Goal: Transaction & Acquisition: Download file/media

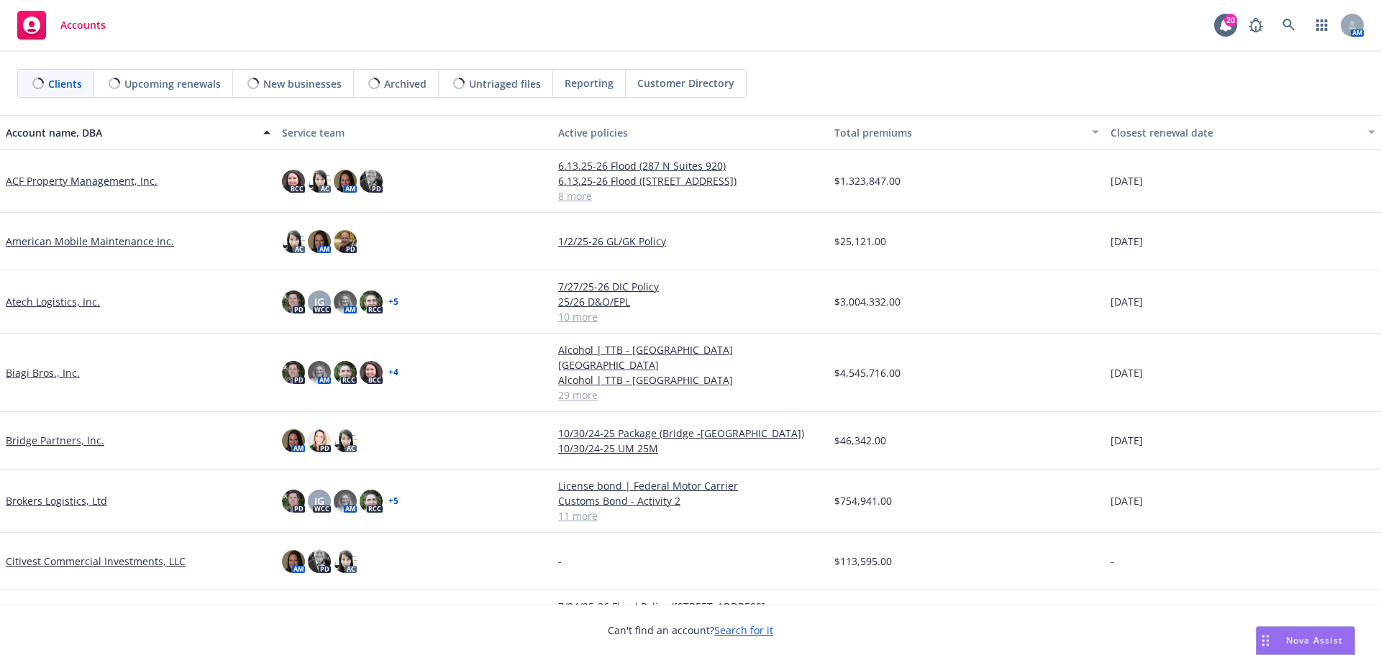
click at [46, 365] on link "Biagi Bros., Inc." at bounding box center [43, 372] width 74 height 15
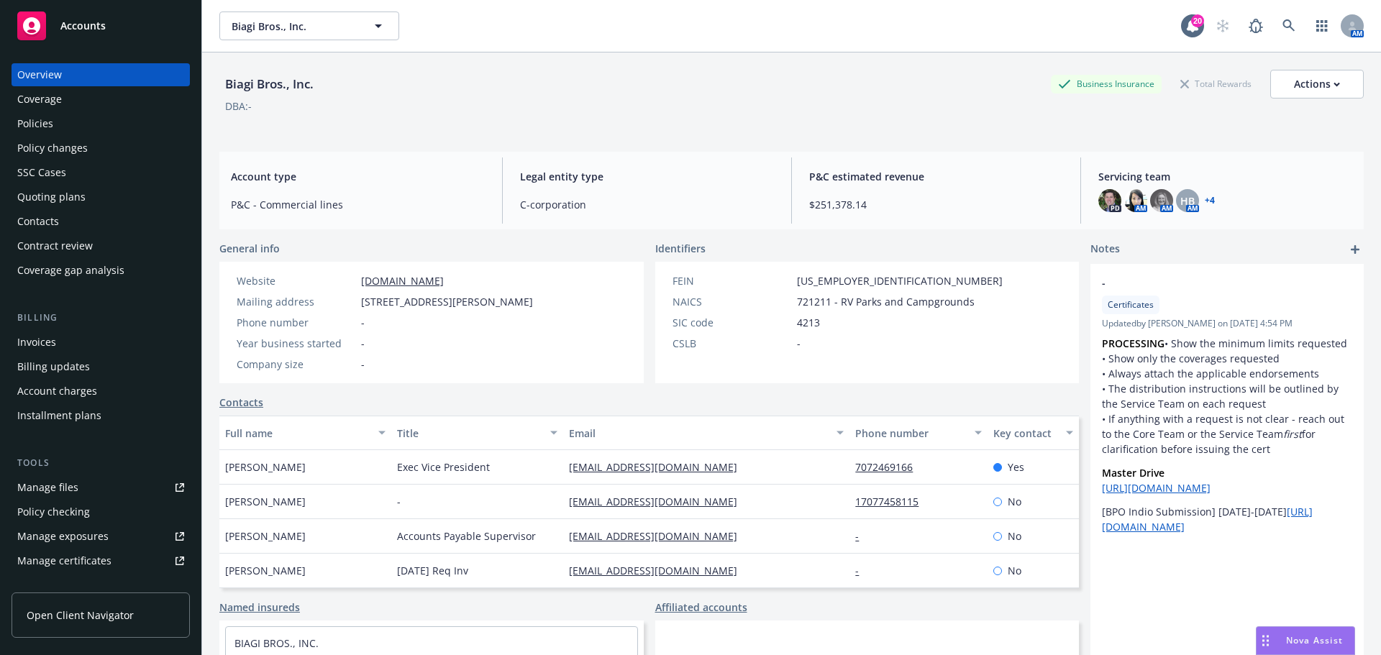
click at [67, 123] on div "Policies" at bounding box center [100, 123] width 167 height 23
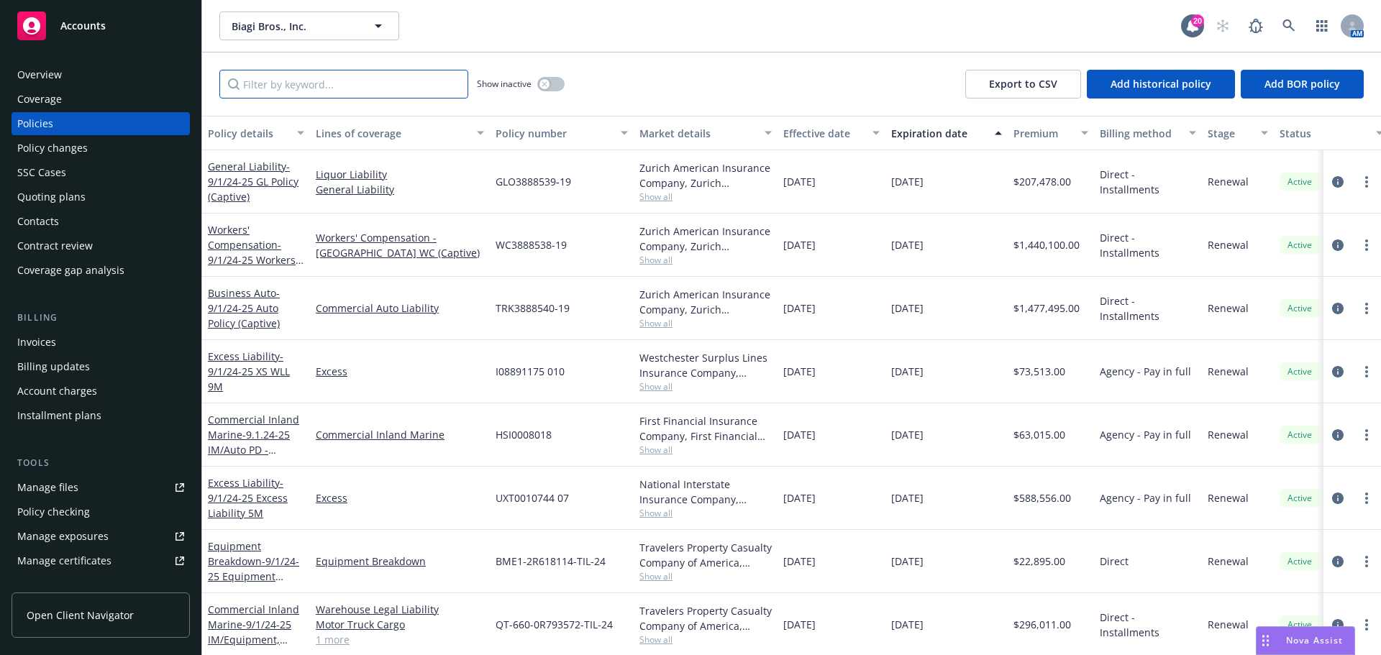
click at [344, 91] on input "Filter by keyword..." at bounding box center [343, 84] width 249 height 29
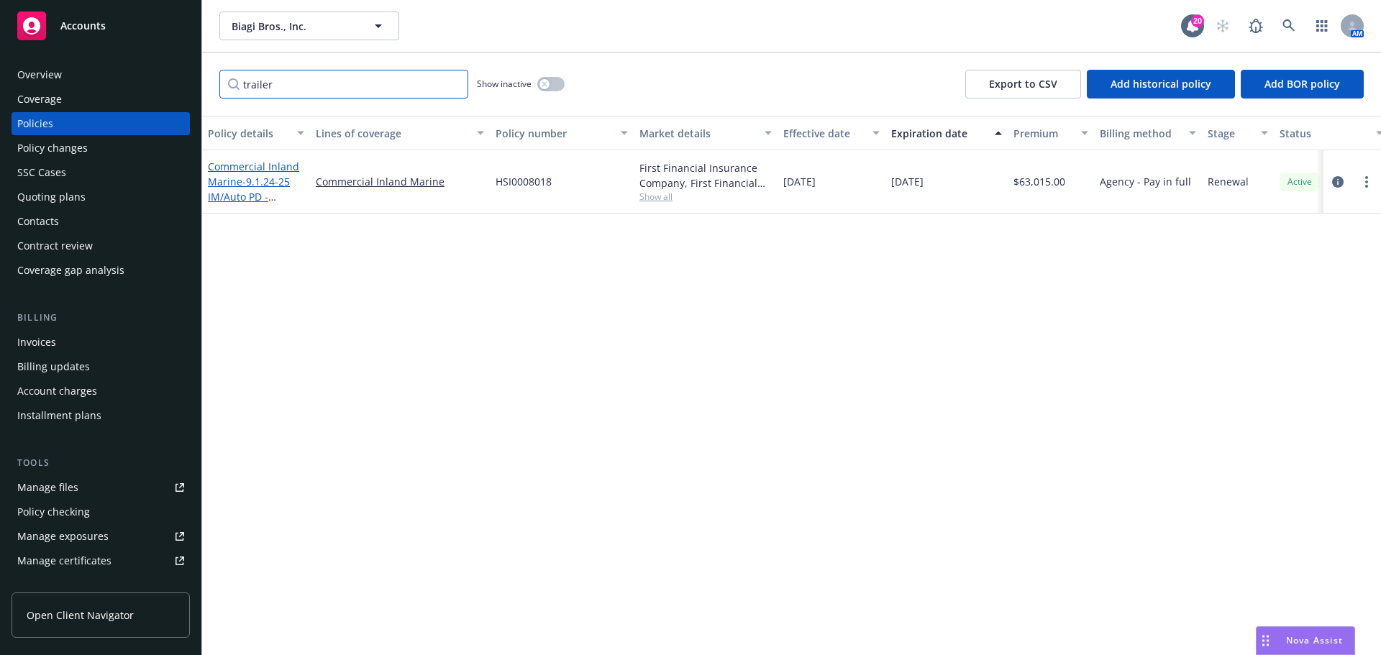
type input "trailer"
click at [255, 183] on span "- 9.1.24-25 IM/Auto PD -Trailers" at bounding box center [249, 197] width 82 height 44
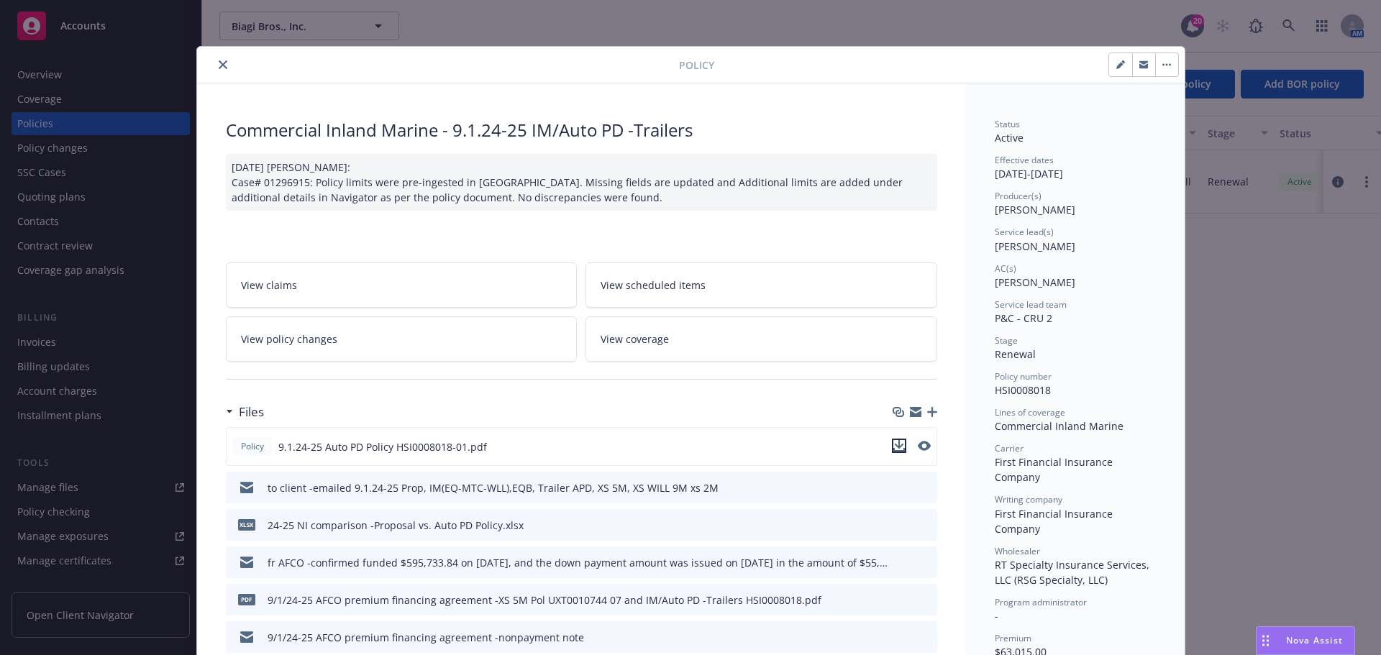
click at [894, 442] on icon "download file" at bounding box center [898, 444] width 9 height 9
click at [219, 68] on icon "close" at bounding box center [223, 64] width 9 height 9
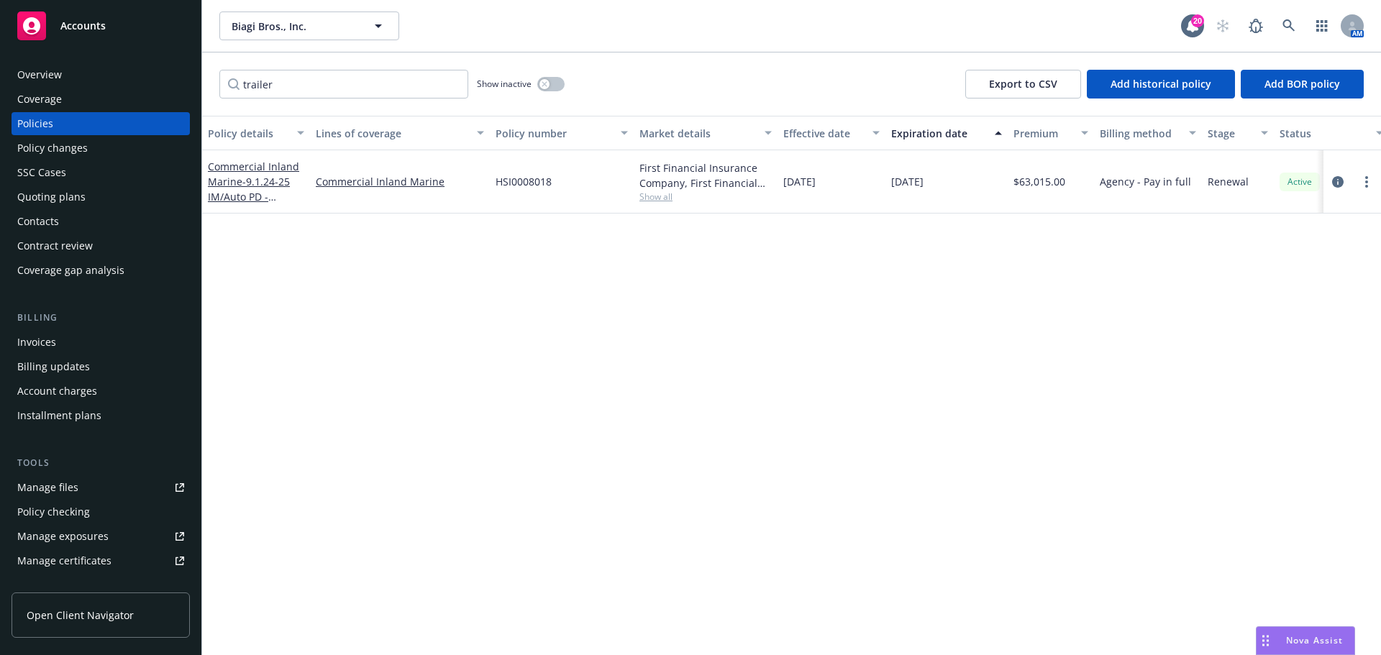
click at [106, 27] on div "Accounts" at bounding box center [100, 26] width 167 height 29
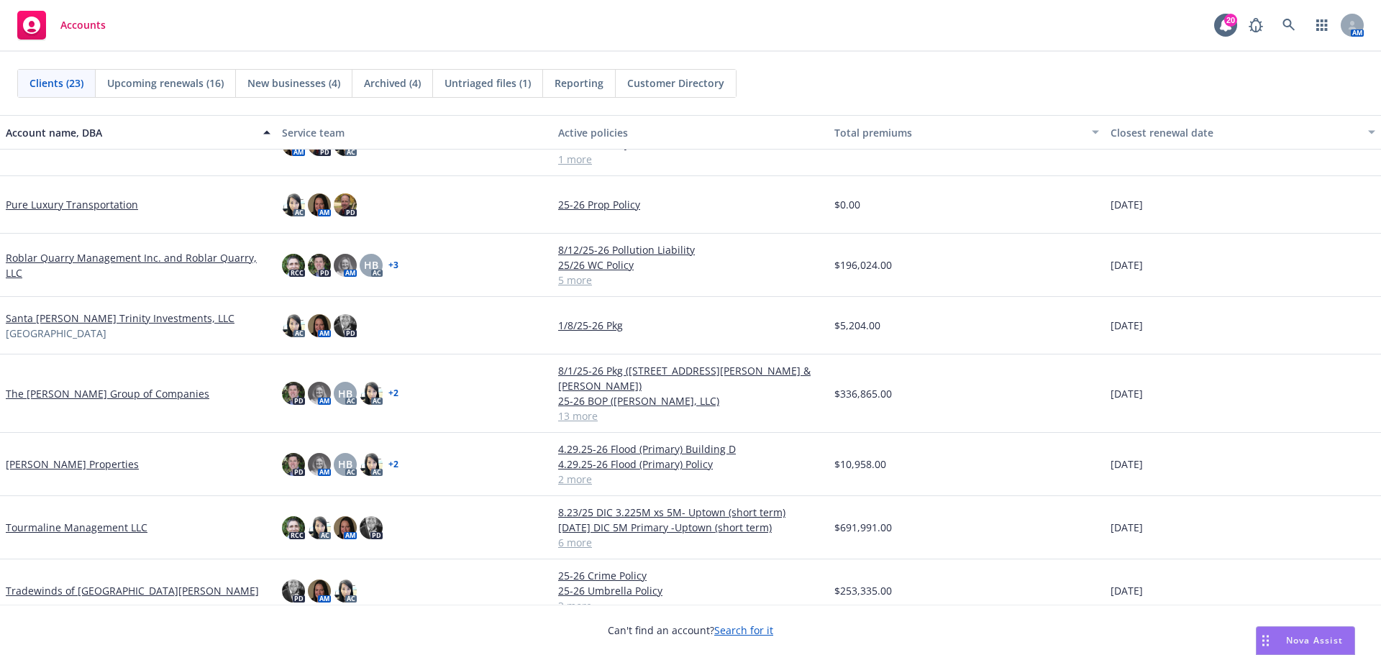
scroll to position [908, 0]
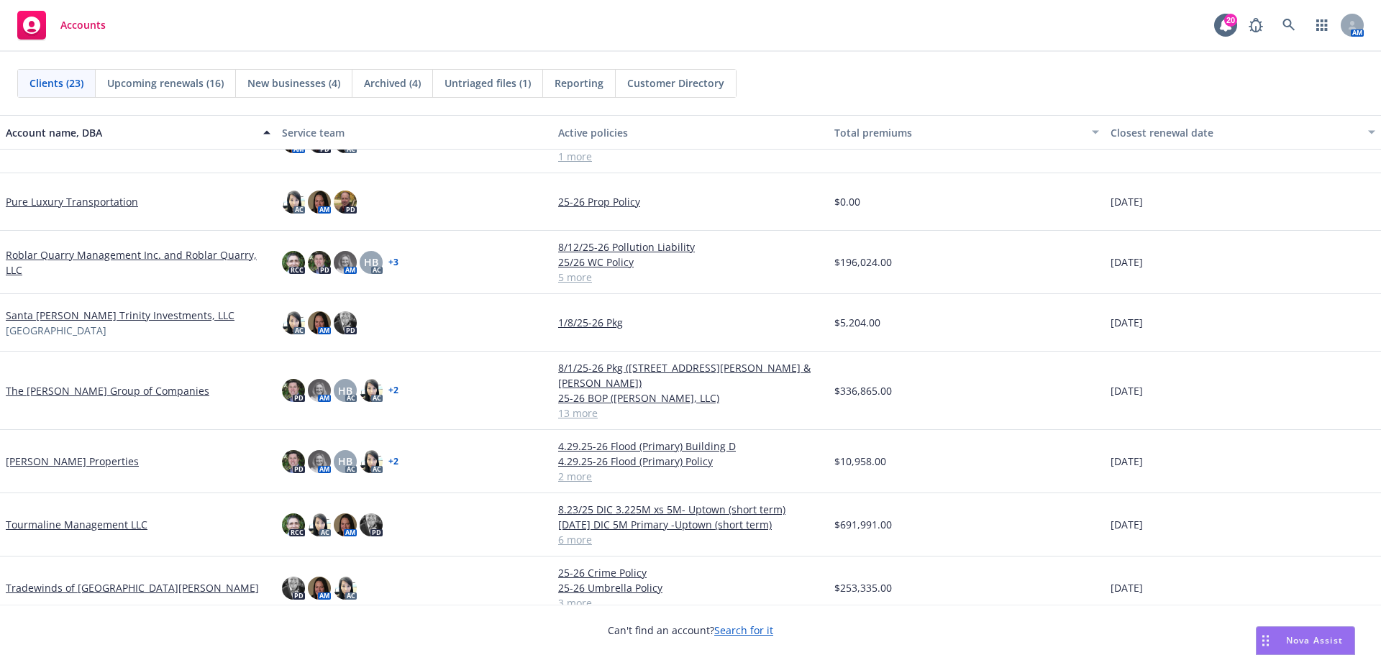
click at [73, 580] on link "Tradewinds of San Jose" at bounding box center [132, 587] width 253 height 15
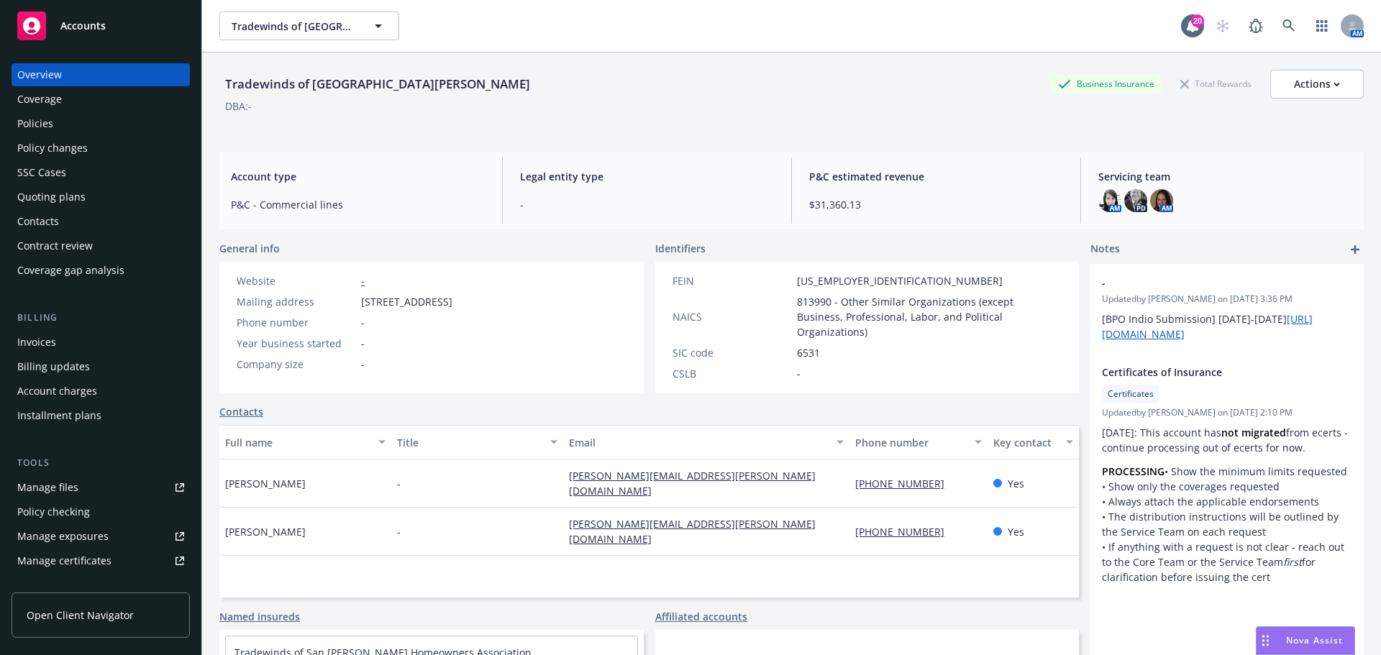
click at [63, 126] on div "Policies" at bounding box center [100, 123] width 167 height 23
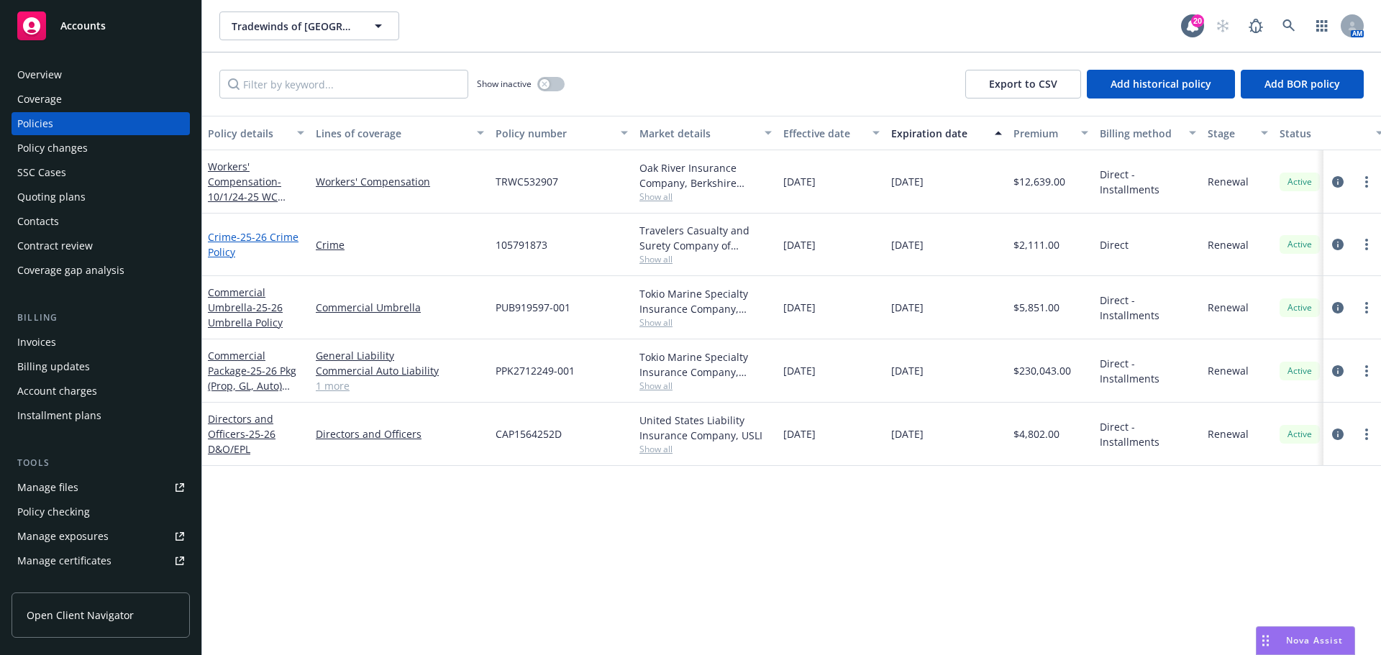
click at [242, 237] on span "- 25-26 Crime Policy" at bounding box center [253, 244] width 91 height 29
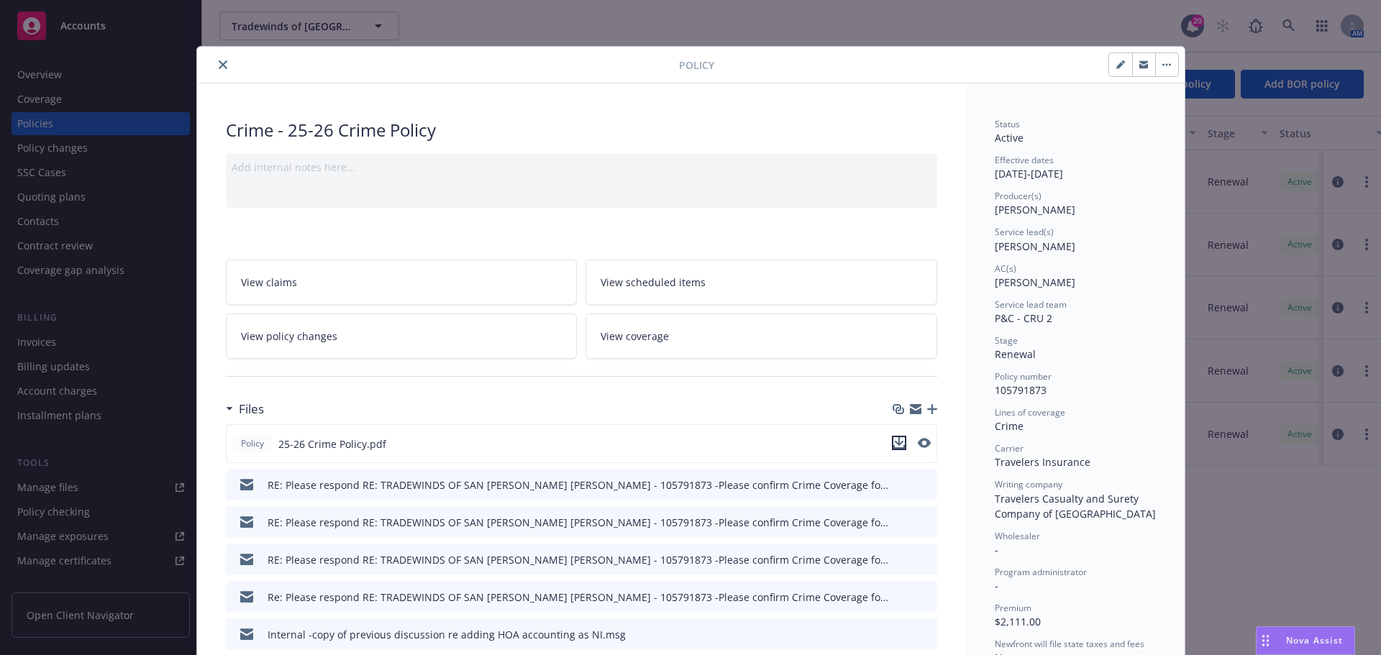
click at [895, 443] on icon "download file" at bounding box center [898, 441] width 9 height 9
click at [219, 65] on icon "close" at bounding box center [223, 64] width 9 height 9
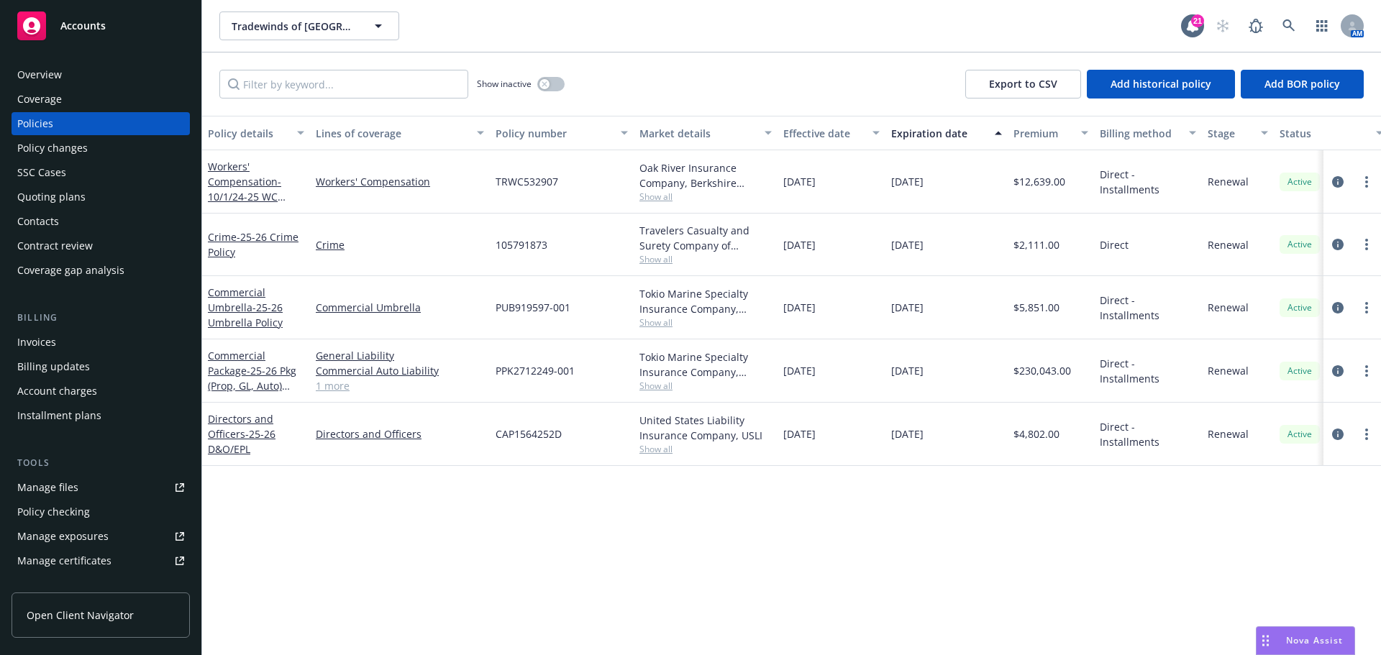
click at [116, 18] on div "Accounts" at bounding box center [100, 26] width 167 height 29
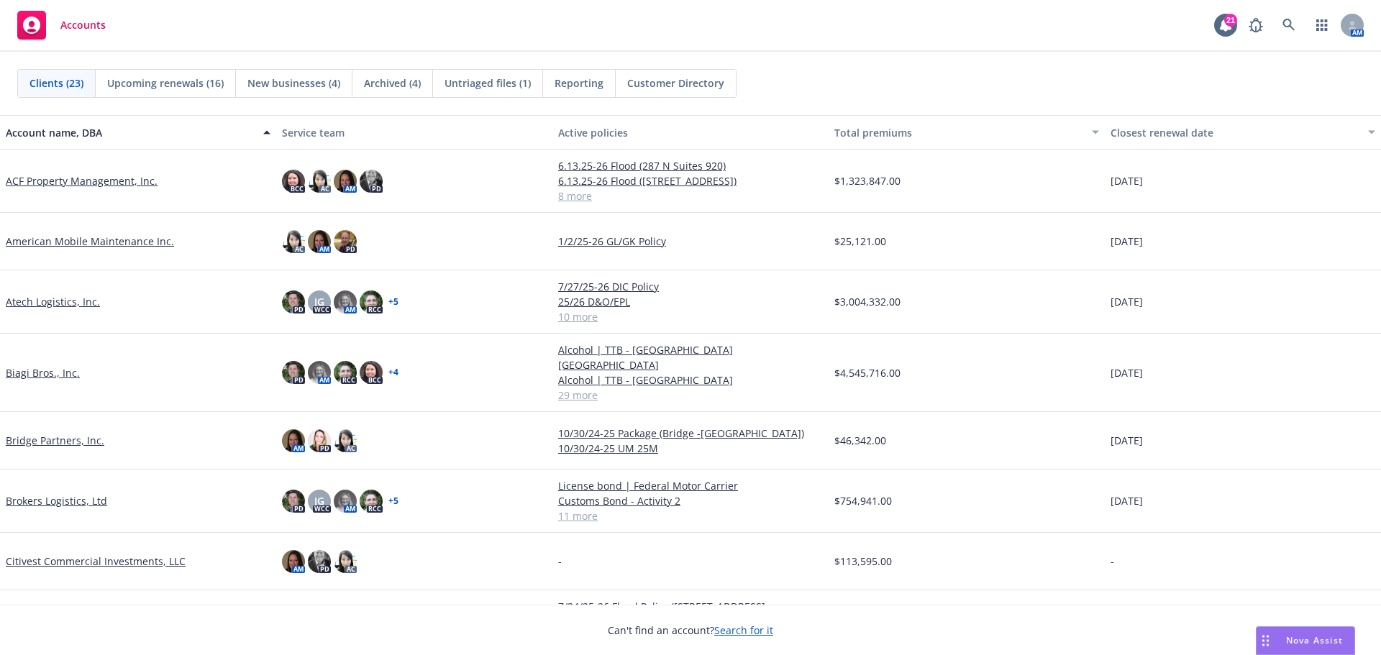
click at [50, 301] on link "Atech Logistics, Inc." at bounding box center [53, 301] width 94 height 15
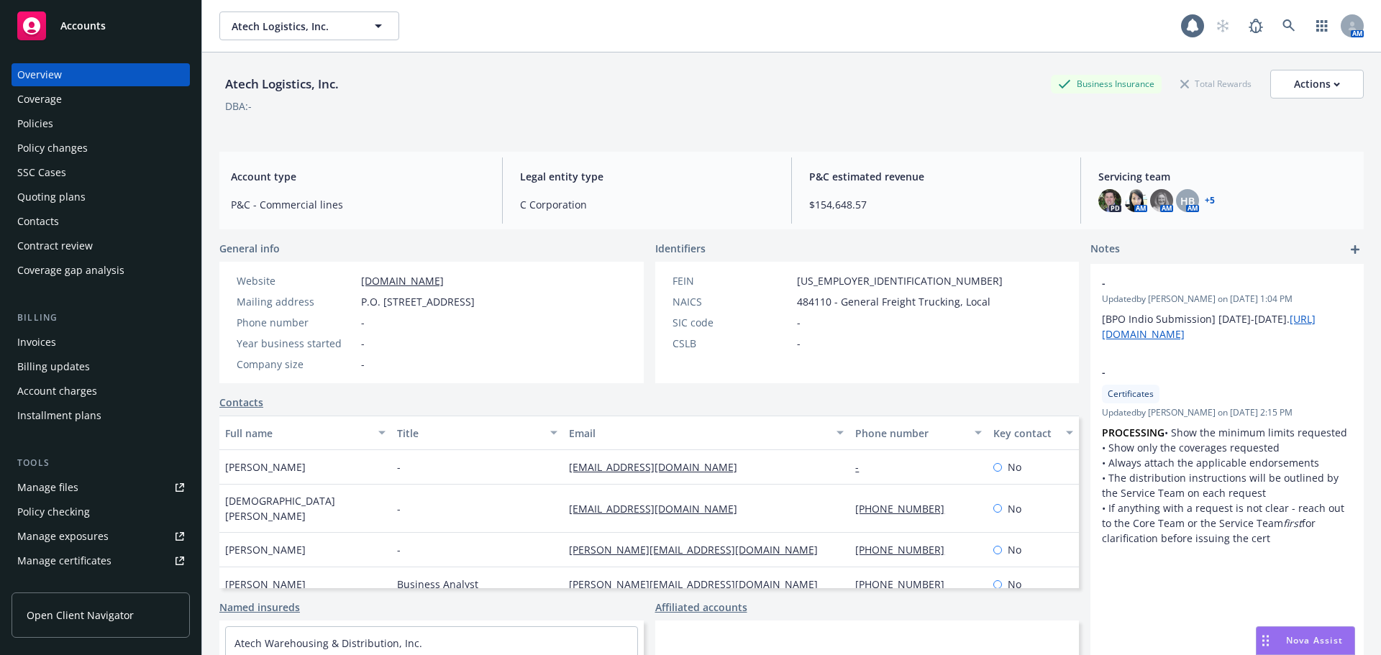
click at [98, 121] on div "Policies" at bounding box center [100, 123] width 167 height 23
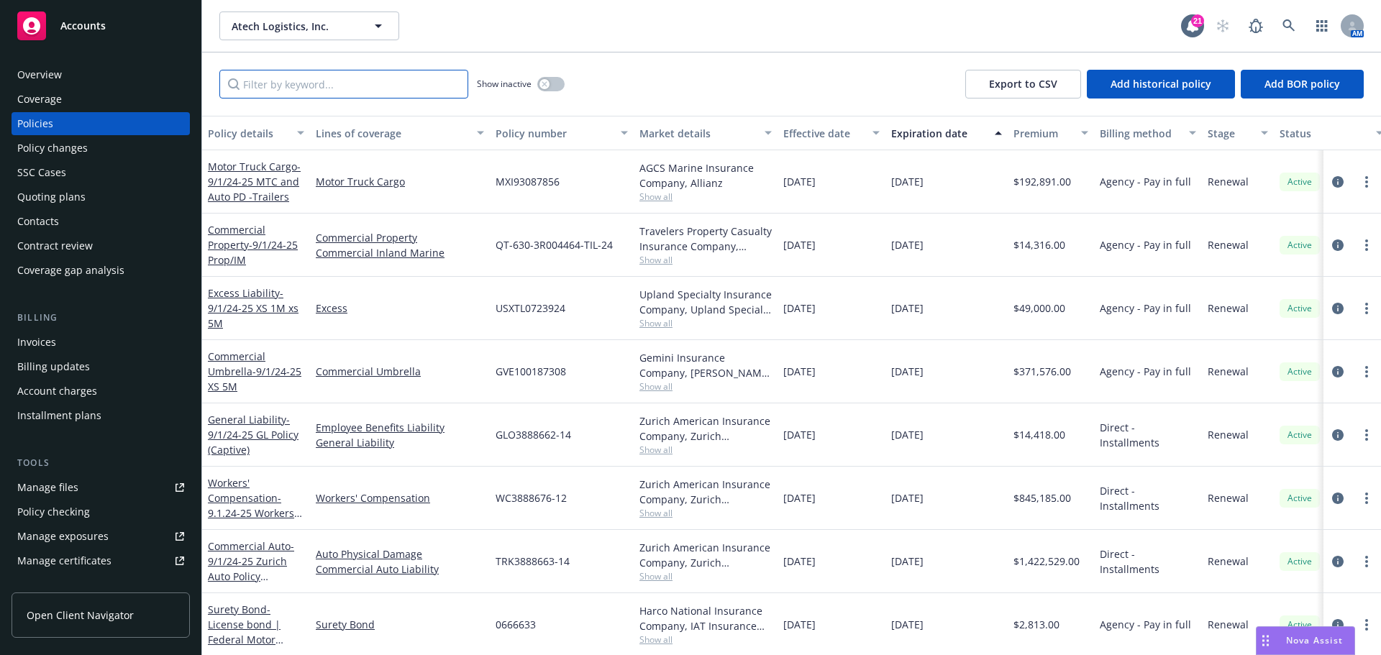
click at [365, 81] on input "Filter by keyword..." at bounding box center [343, 84] width 249 height 29
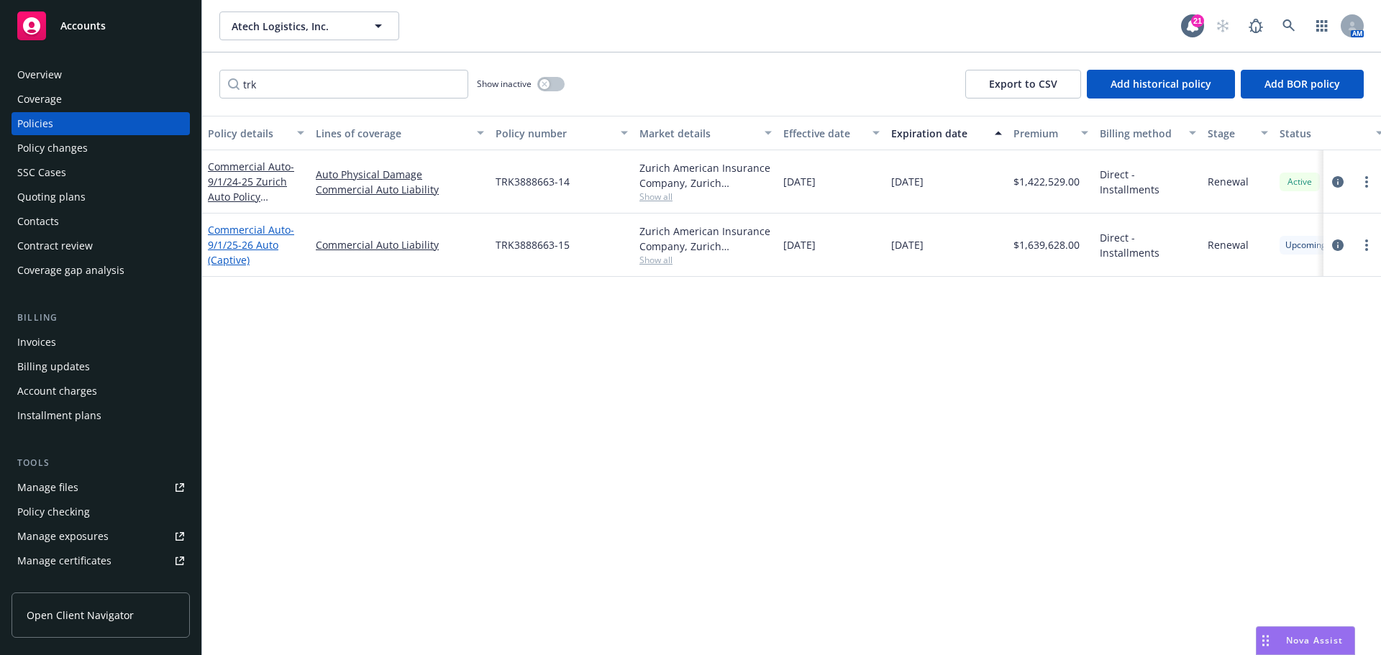
click at [254, 247] on span "- 9/1/25-26 Auto (Captive)" at bounding box center [251, 245] width 86 height 44
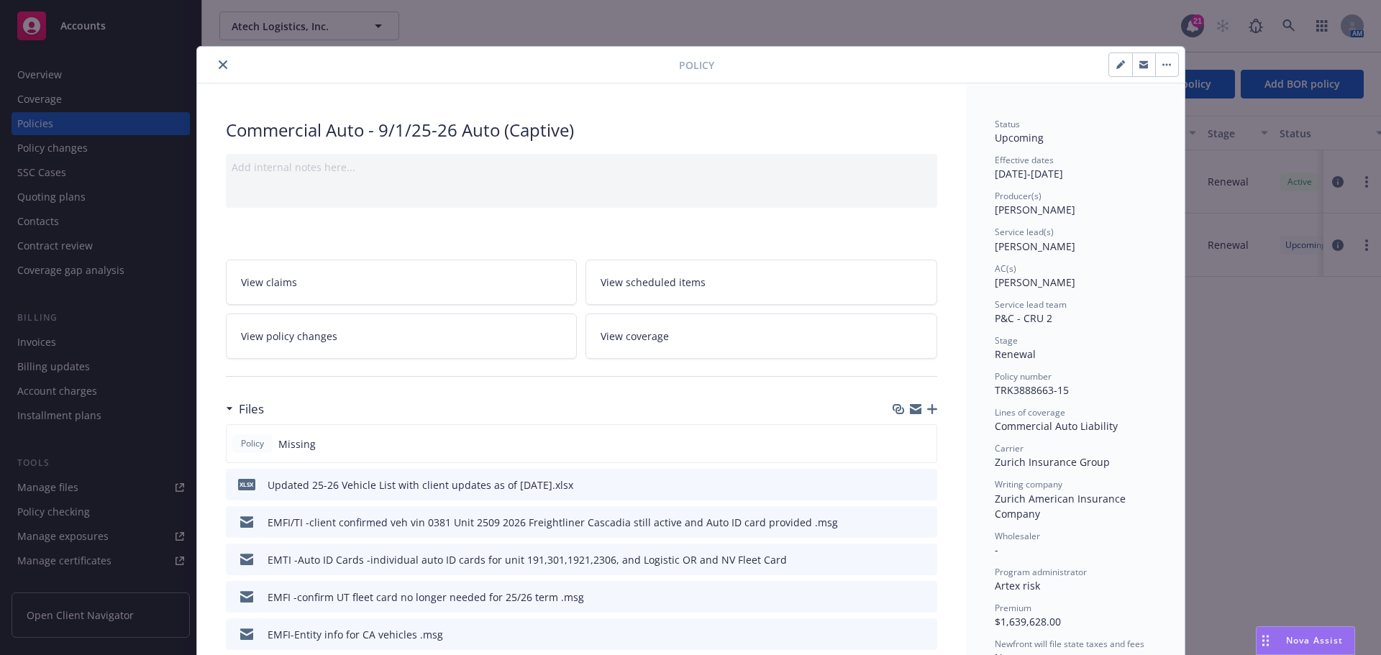
click at [219, 68] on icon "close" at bounding box center [223, 64] width 9 height 9
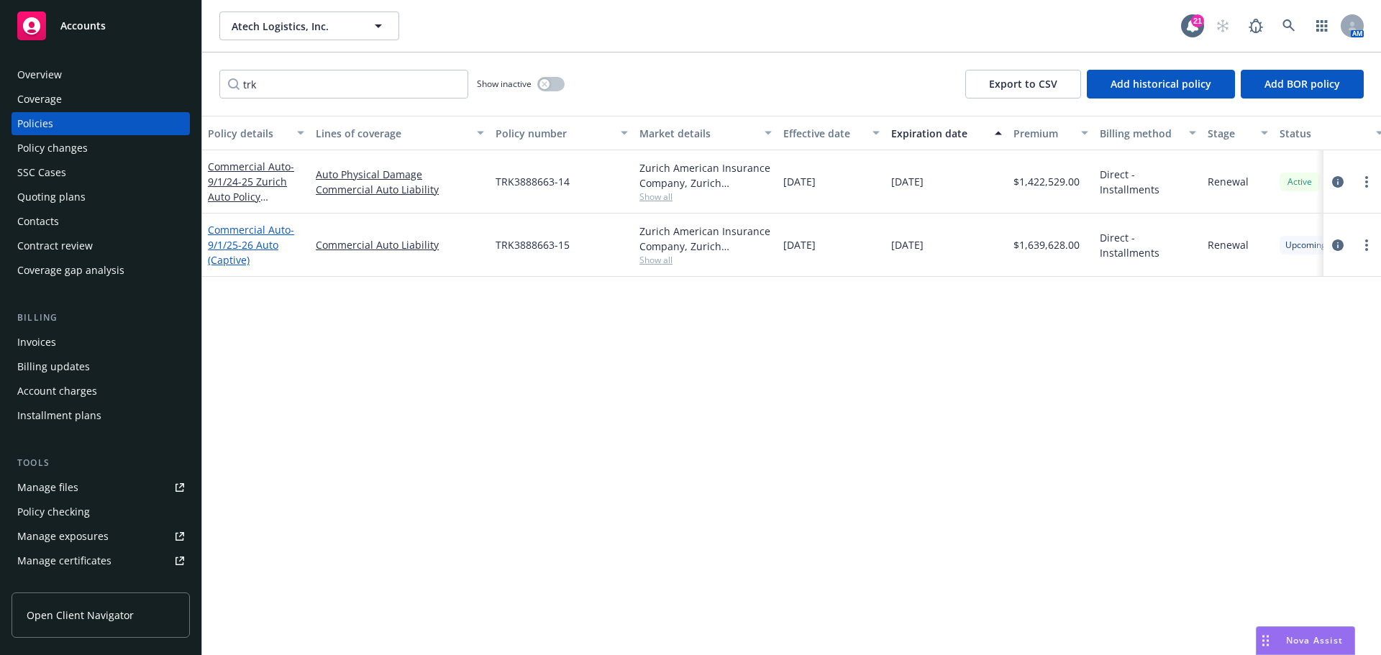
click at [250, 236] on link "Commercial Auto - 9/1/25-26 Auto (Captive)" at bounding box center [251, 245] width 86 height 44
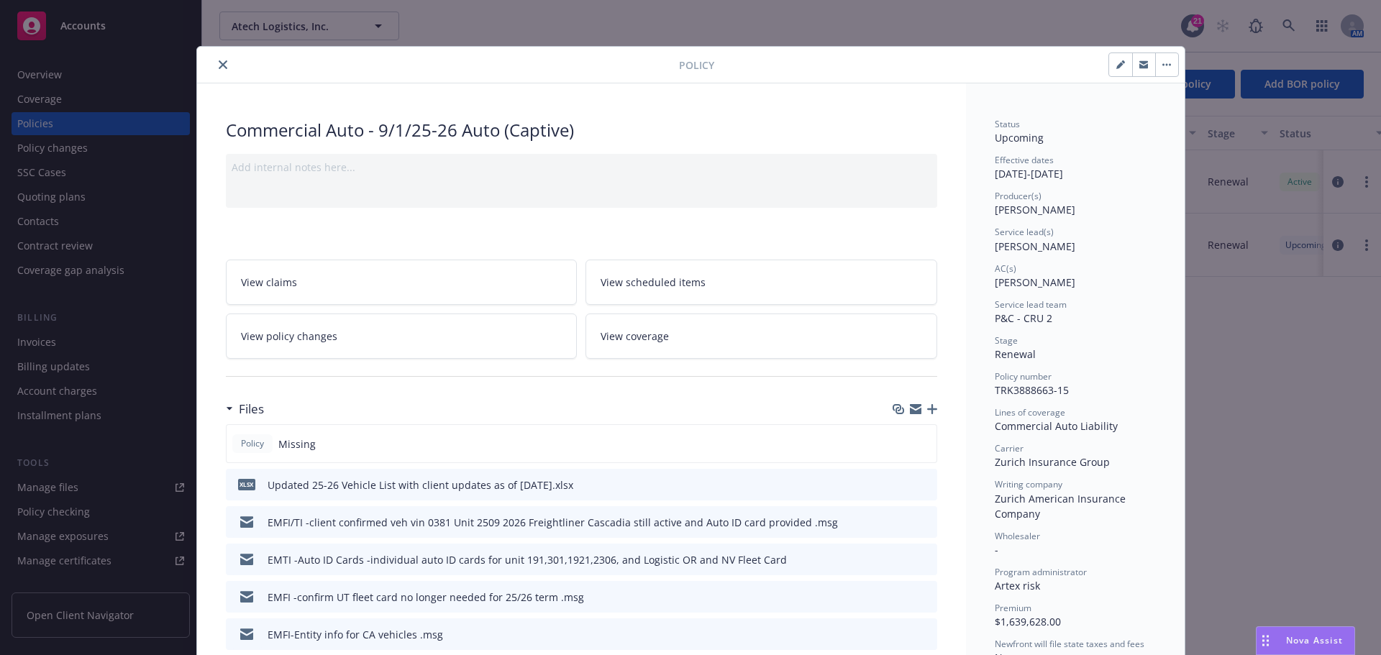
scroll to position [43, 0]
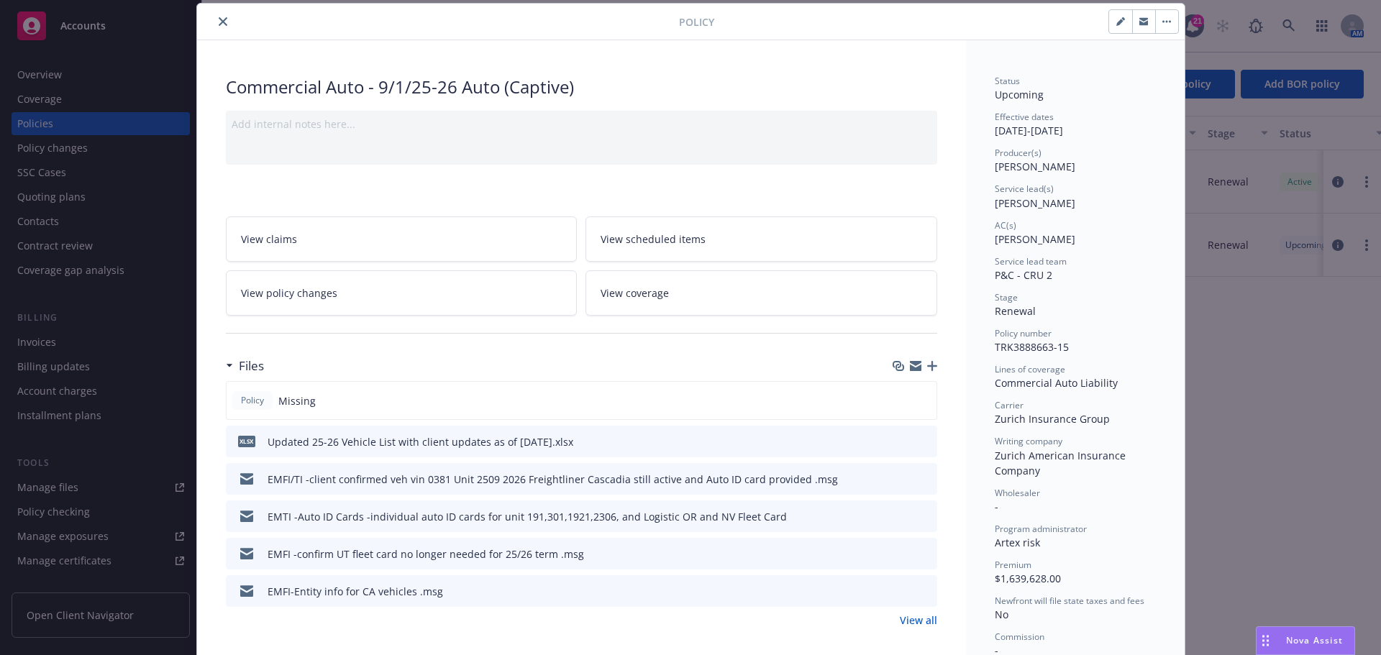
click at [219, 19] on icon "close" at bounding box center [223, 21] width 9 height 9
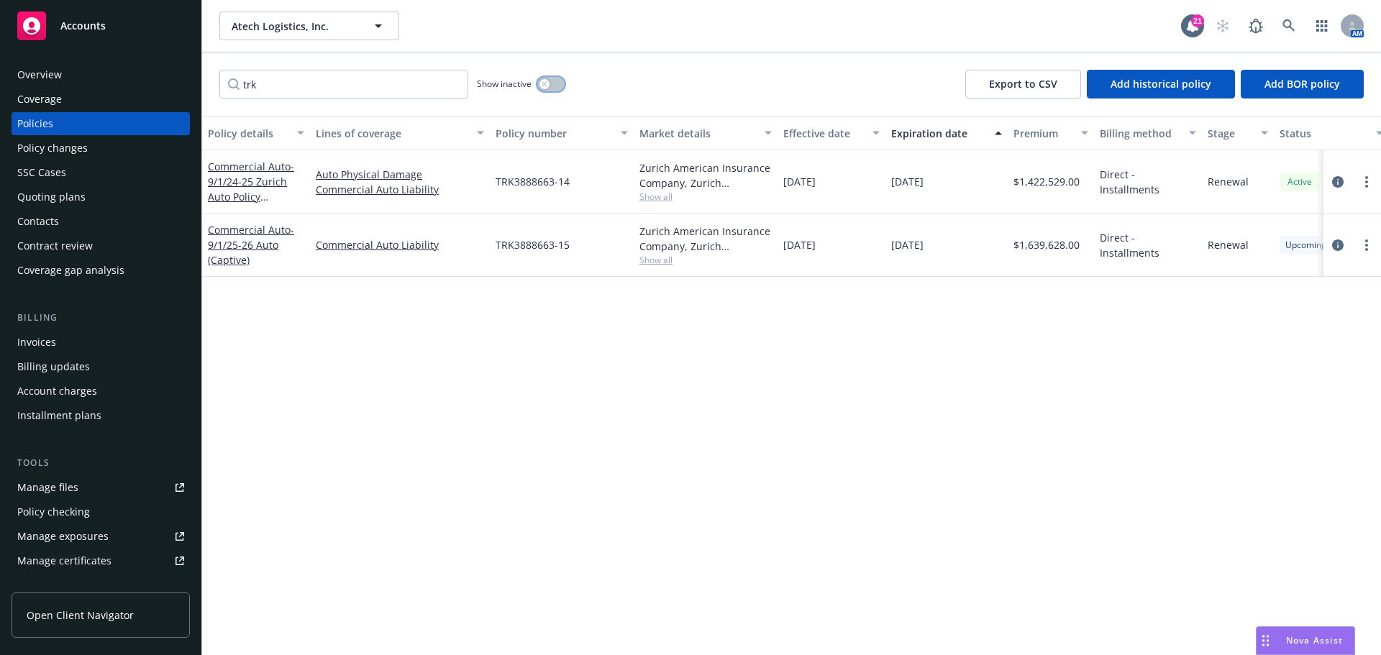
click at [549, 84] on div "button" at bounding box center [544, 84] width 10 height 10
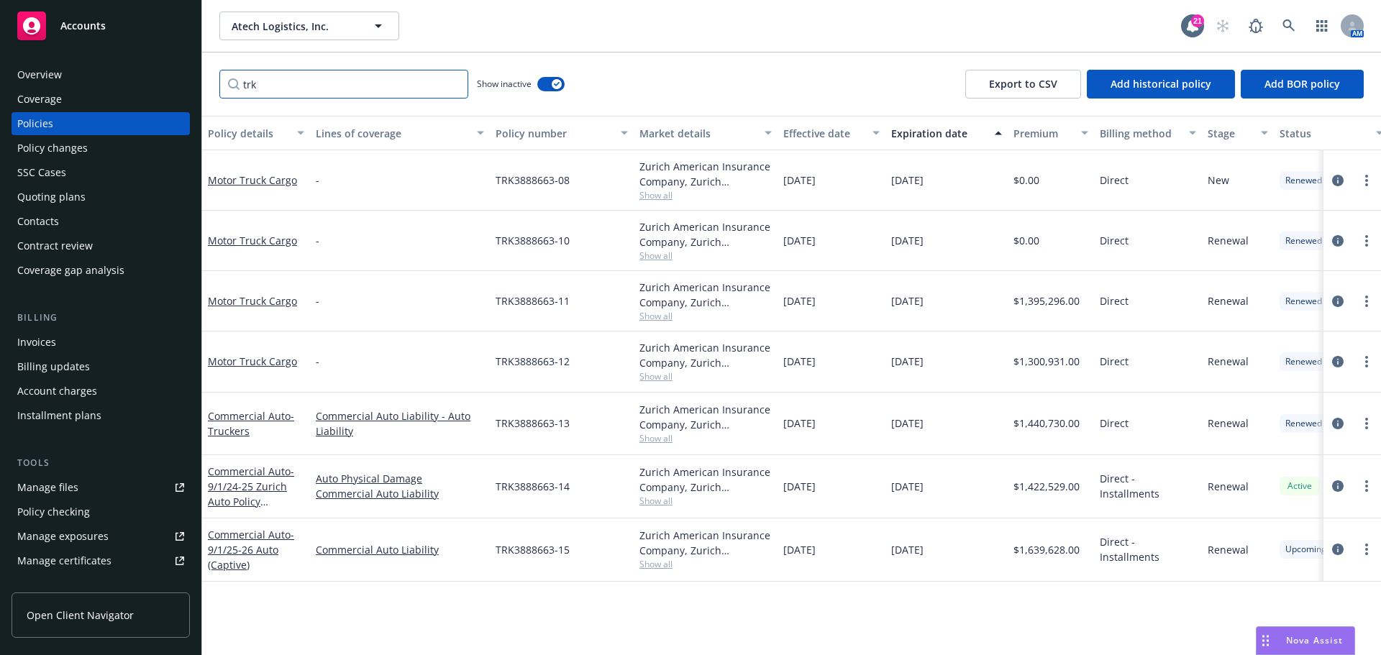
click at [285, 83] on input "trk" at bounding box center [343, 84] width 249 height 29
type input "t"
type input "TRK"
click at [234, 483] on span "- 9/1/24-25 Zurich Auto Policy (Captive)" at bounding box center [251, 494] width 86 height 59
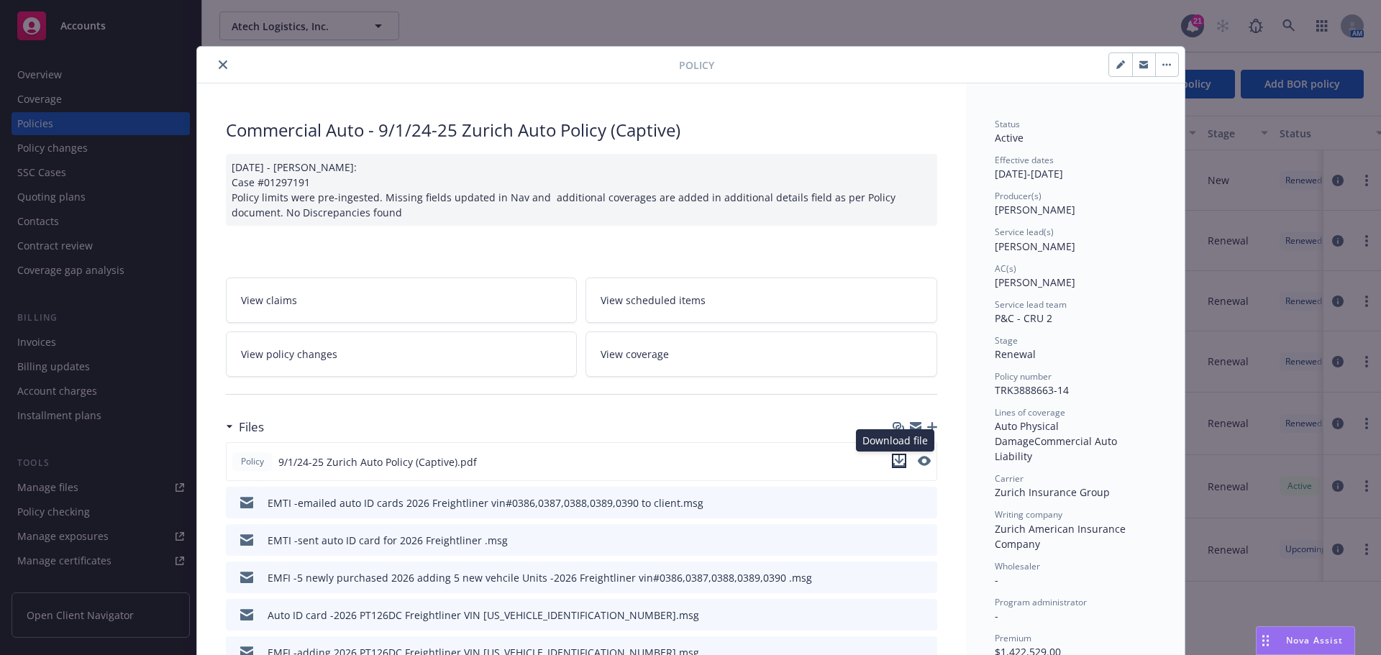
click at [894, 465] on icon "download file" at bounding box center [899, 465] width 12 height 4
click at [219, 60] on icon "close" at bounding box center [223, 64] width 9 height 9
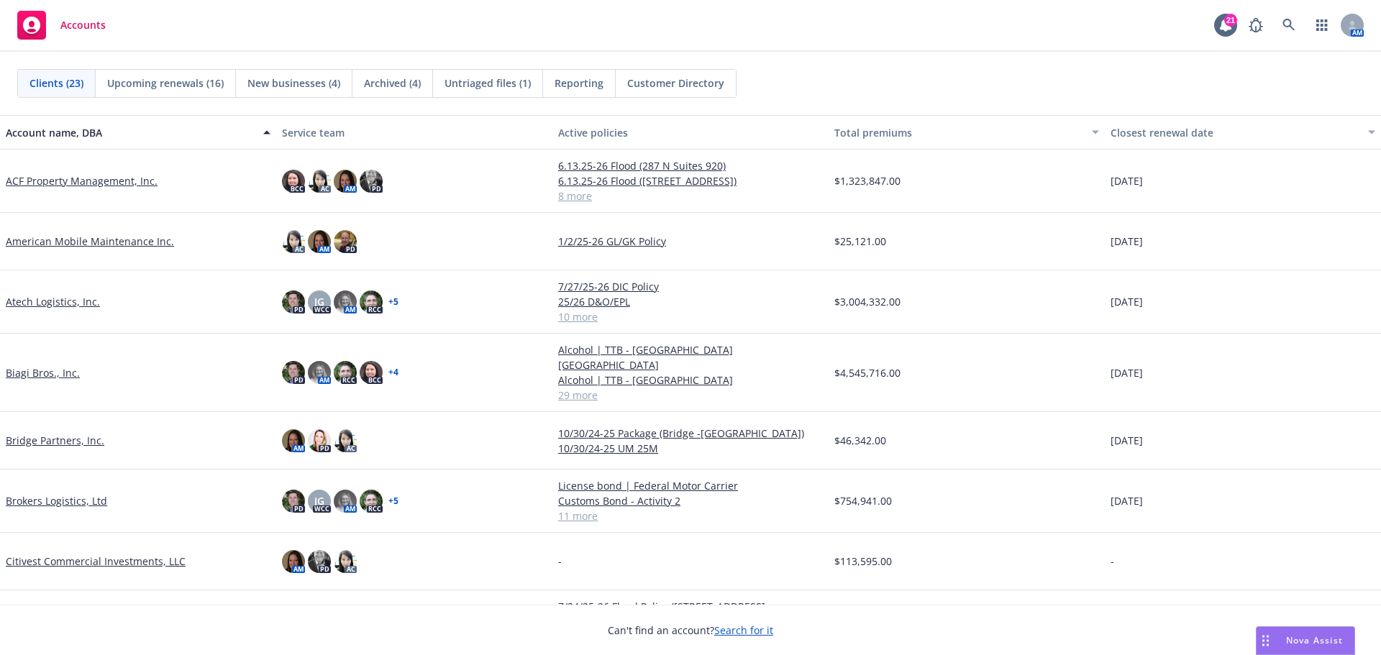
click at [57, 493] on link "Brokers Logistics, Ltd" at bounding box center [56, 500] width 101 height 15
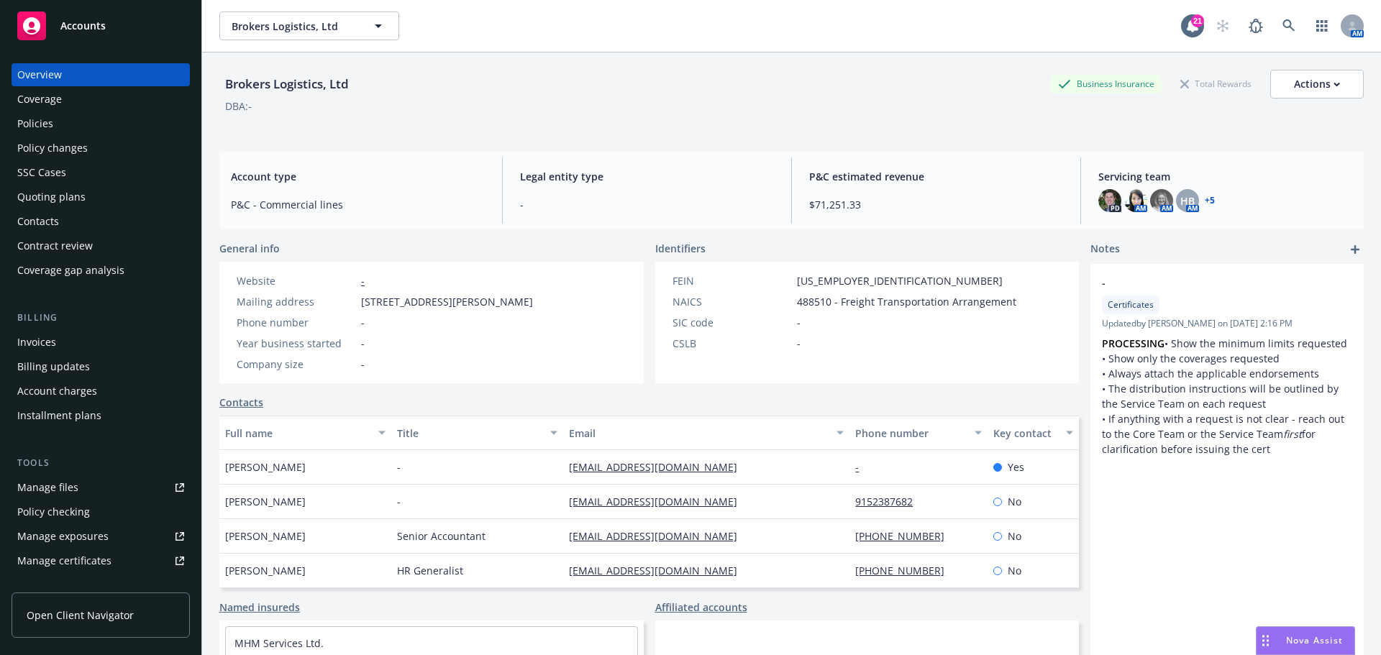
click at [119, 124] on div "Policies" at bounding box center [100, 123] width 167 height 23
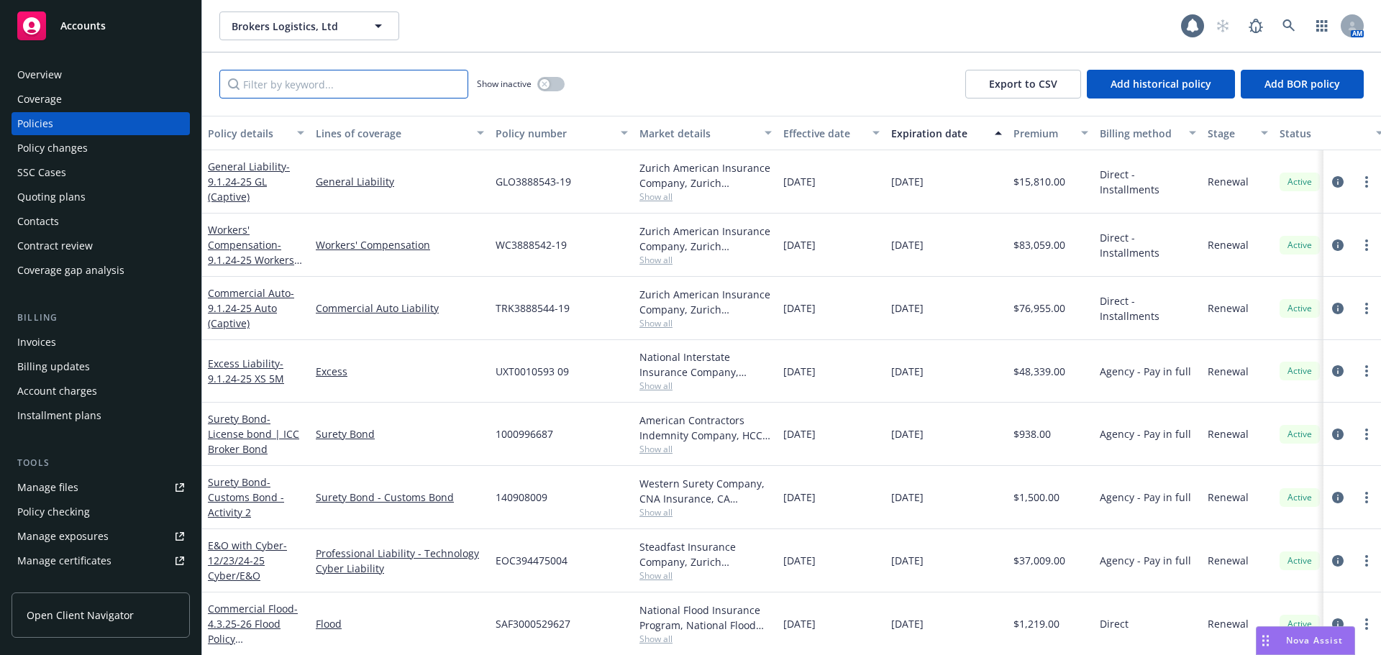
click at [320, 86] on input "Filter by keyword..." at bounding box center [343, 84] width 249 height 29
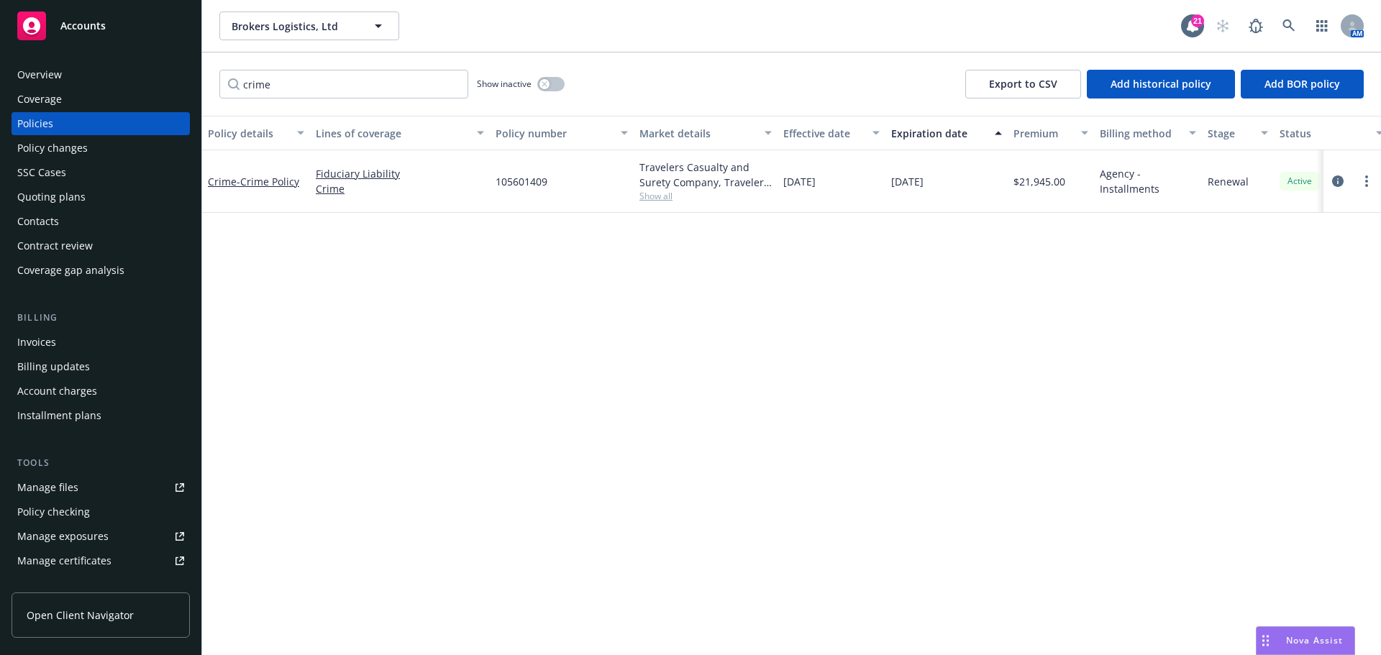
click at [66, 120] on div "Policies" at bounding box center [100, 123] width 167 height 23
drag, startPoint x: 316, startPoint y: 86, endPoint x: 160, endPoint y: 86, distance: 156.0
click at [160, 86] on div "Accounts Overview Coverage Policies Policy changes SSC Cases Quoting plans Cont…" at bounding box center [690, 327] width 1381 height 655
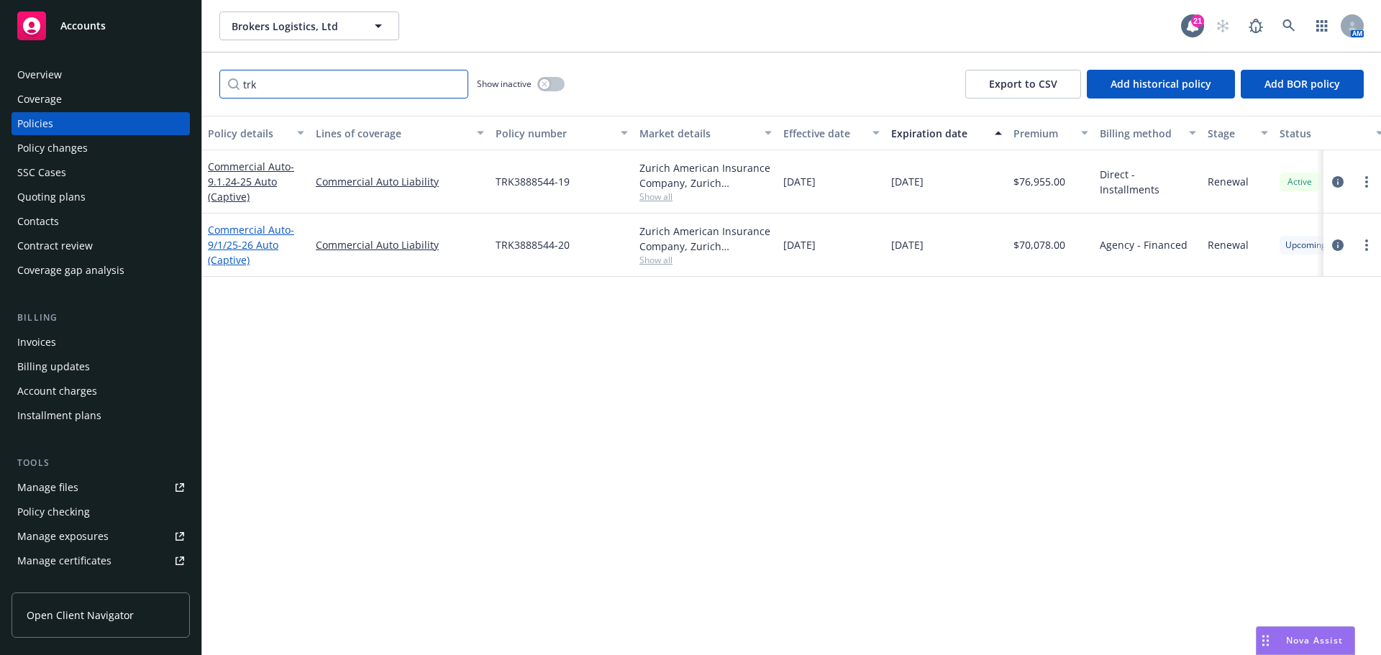
type input "trk"
click at [255, 229] on link "Commercial Auto - 9/1/25-26 Auto (Captive)" at bounding box center [251, 245] width 86 height 44
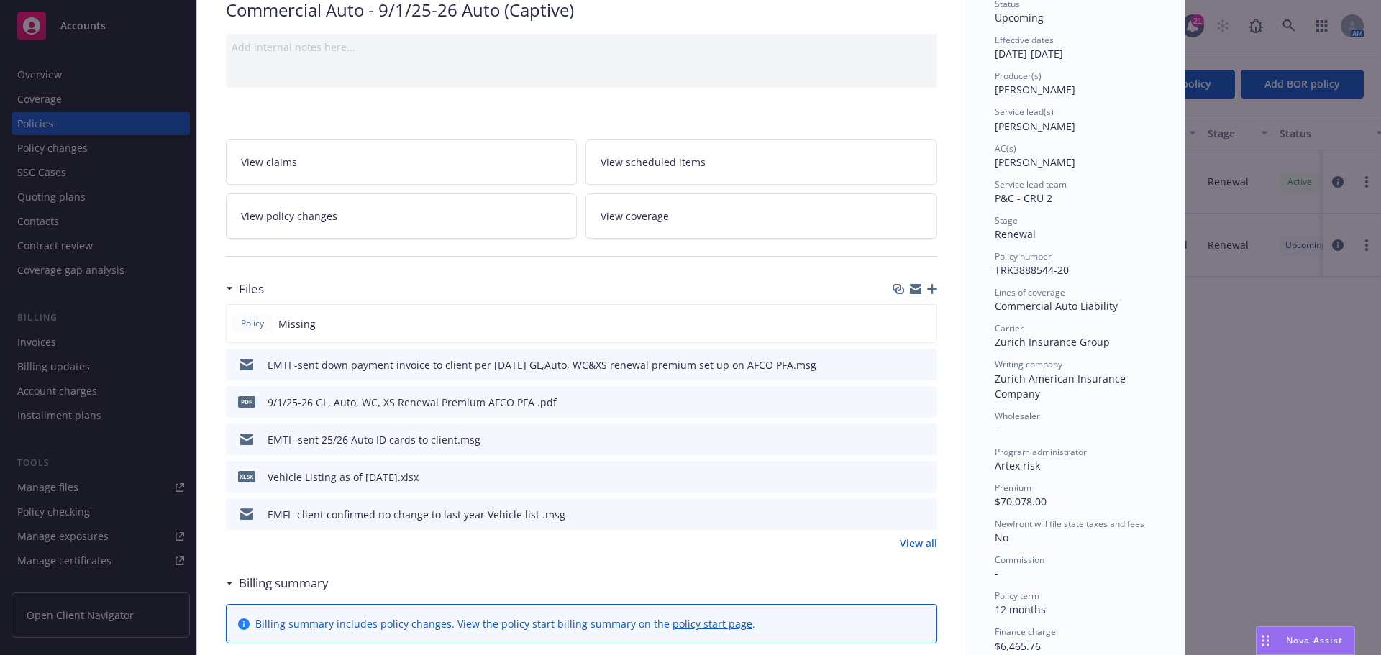
scroll to position [144, 0]
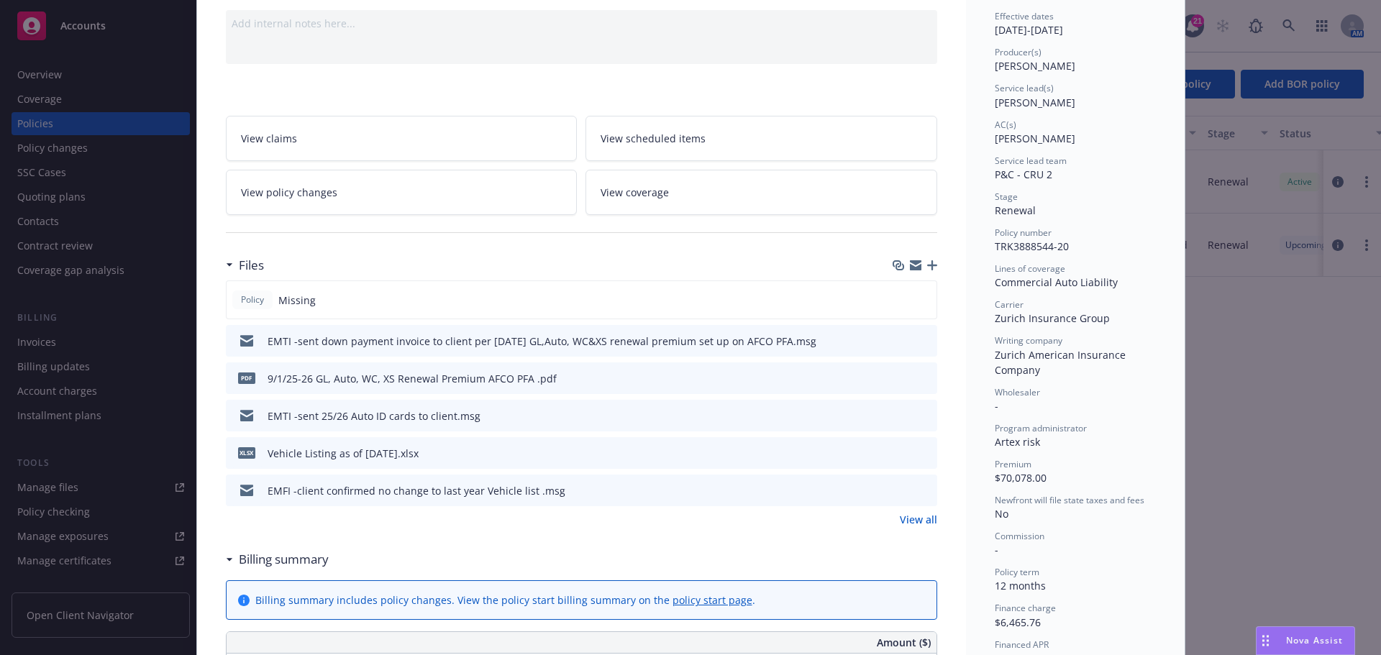
click at [905, 517] on link "View all" at bounding box center [918, 519] width 37 height 15
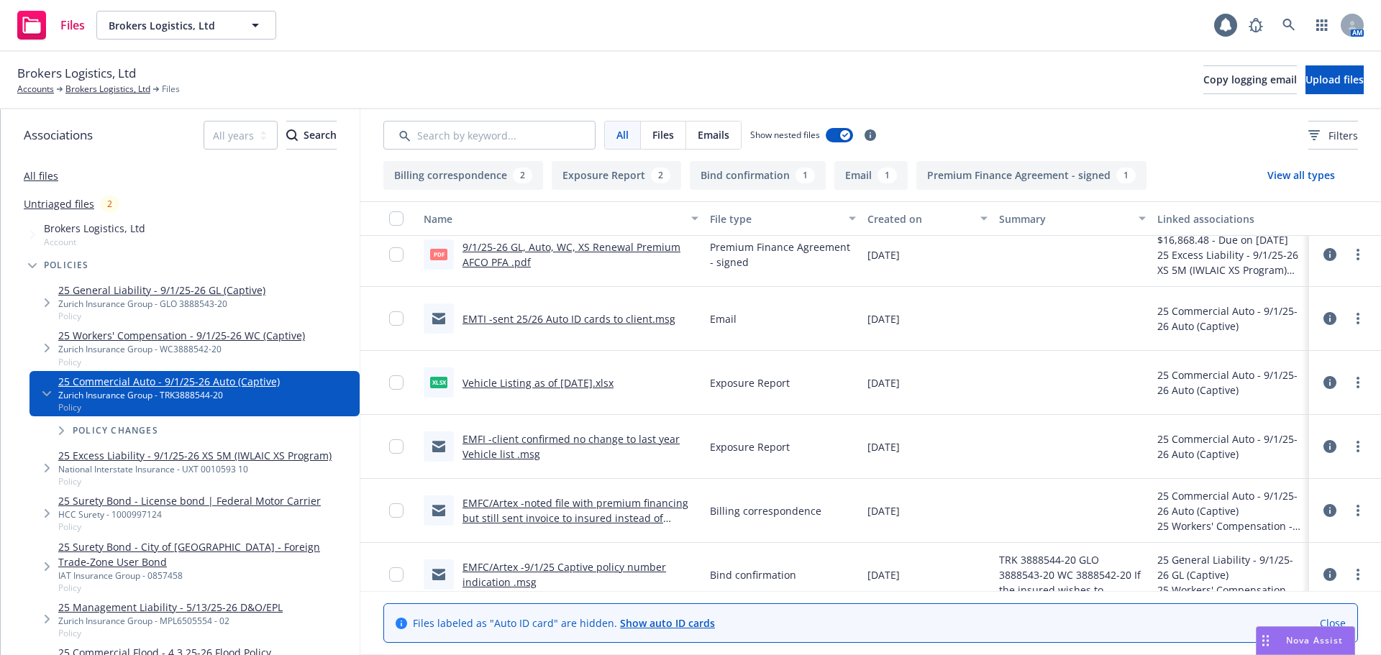
scroll to position [93, 0]
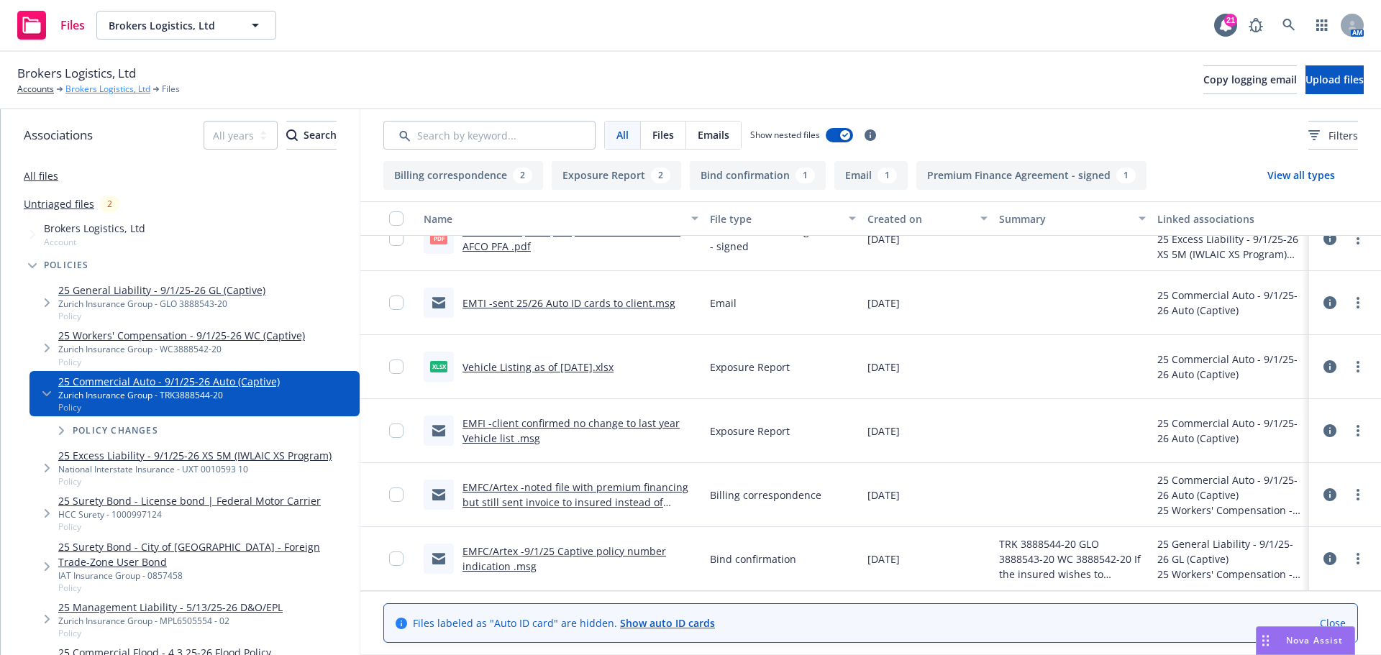
click at [79, 83] on link "Brokers Logistics, Ltd" at bounding box center [107, 89] width 85 height 13
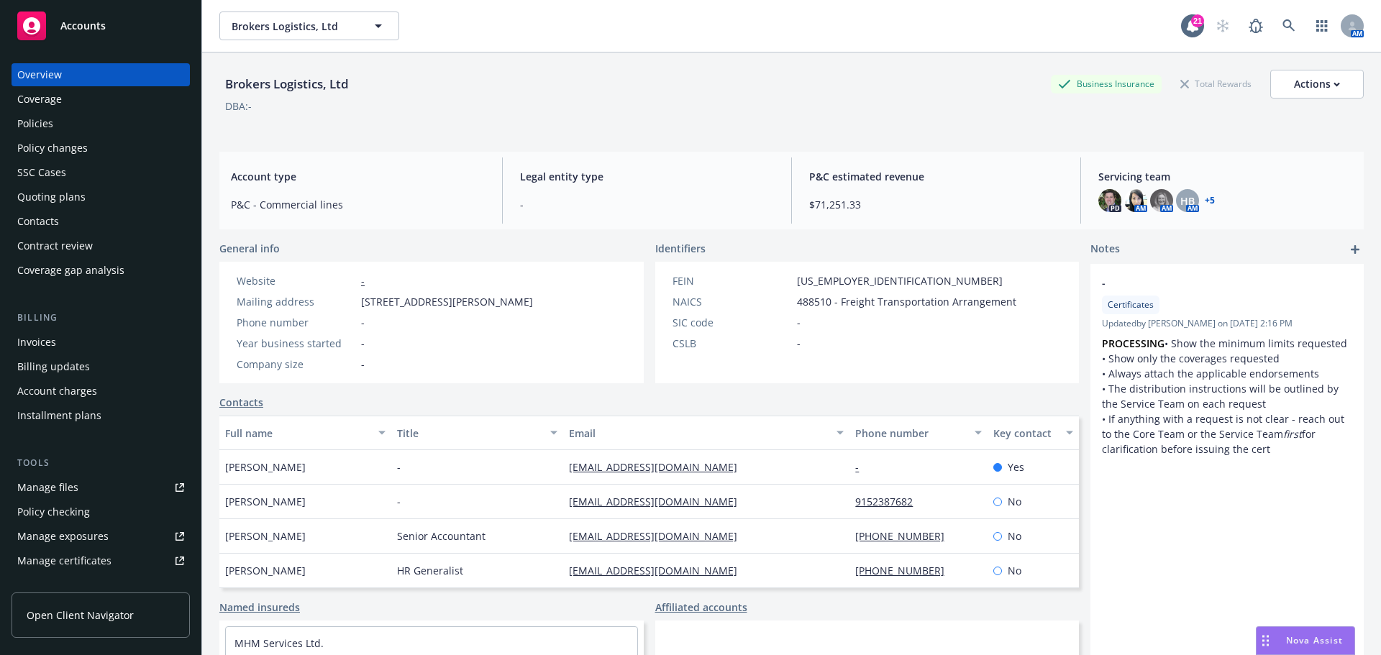
click at [110, 132] on div "Policies" at bounding box center [100, 123] width 167 height 23
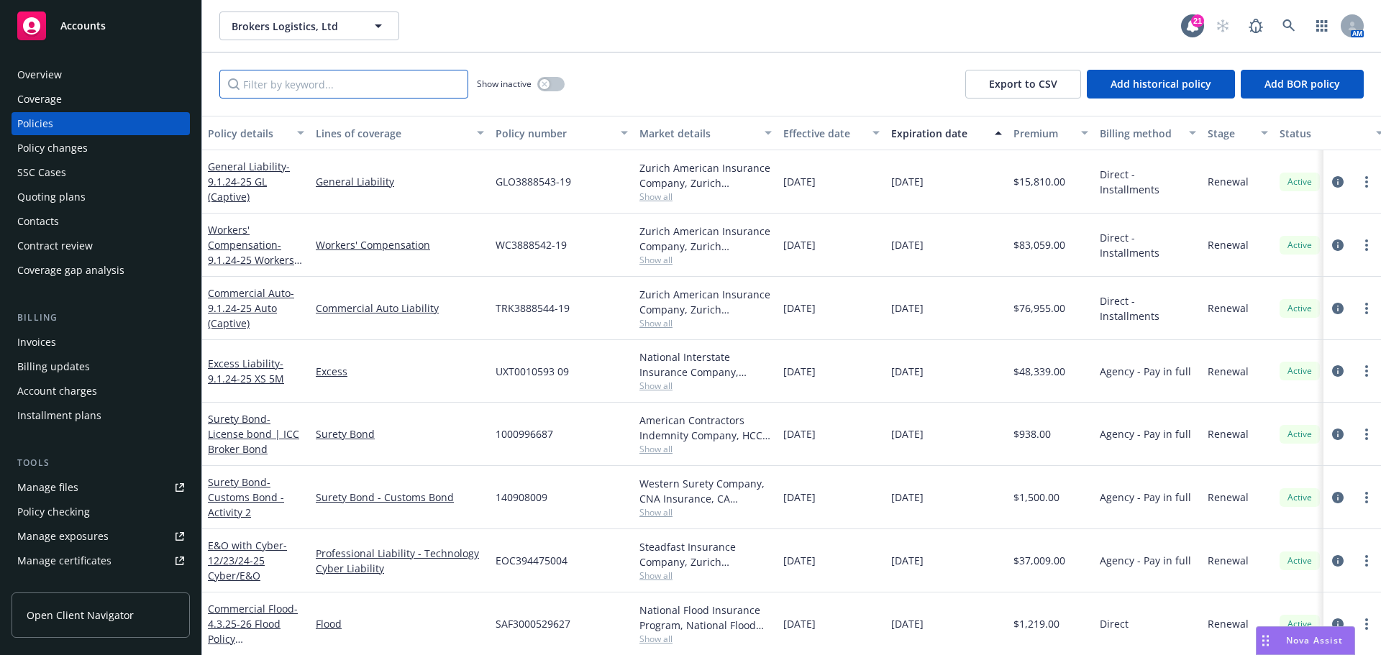
click at [326, 81] on input "Filter by keyword..." at bounding box center [343, 84] width 249 height 29
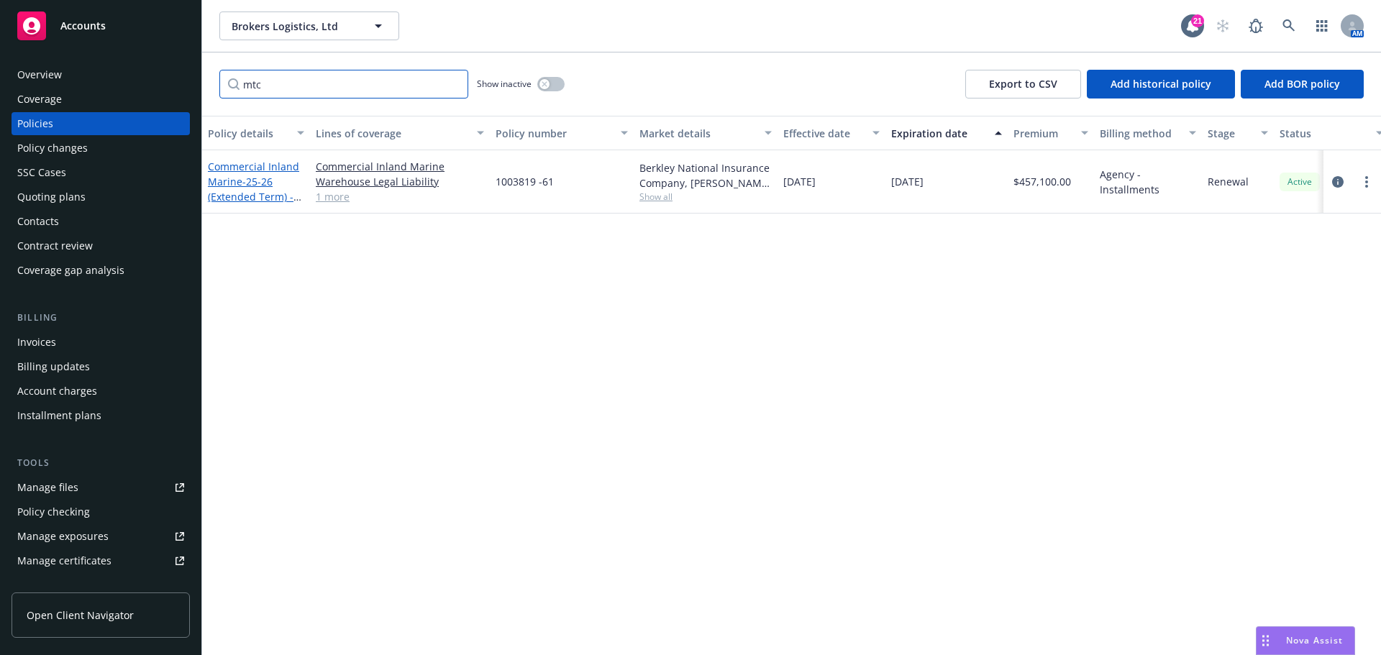
type input "mtc"
click at [259, 162] on link "Commercial Inland Marine - 25-26 (Extended Term) - PROP/WLL/MTC/ Policy" at bounding box center [253, 197] width 91 height 74
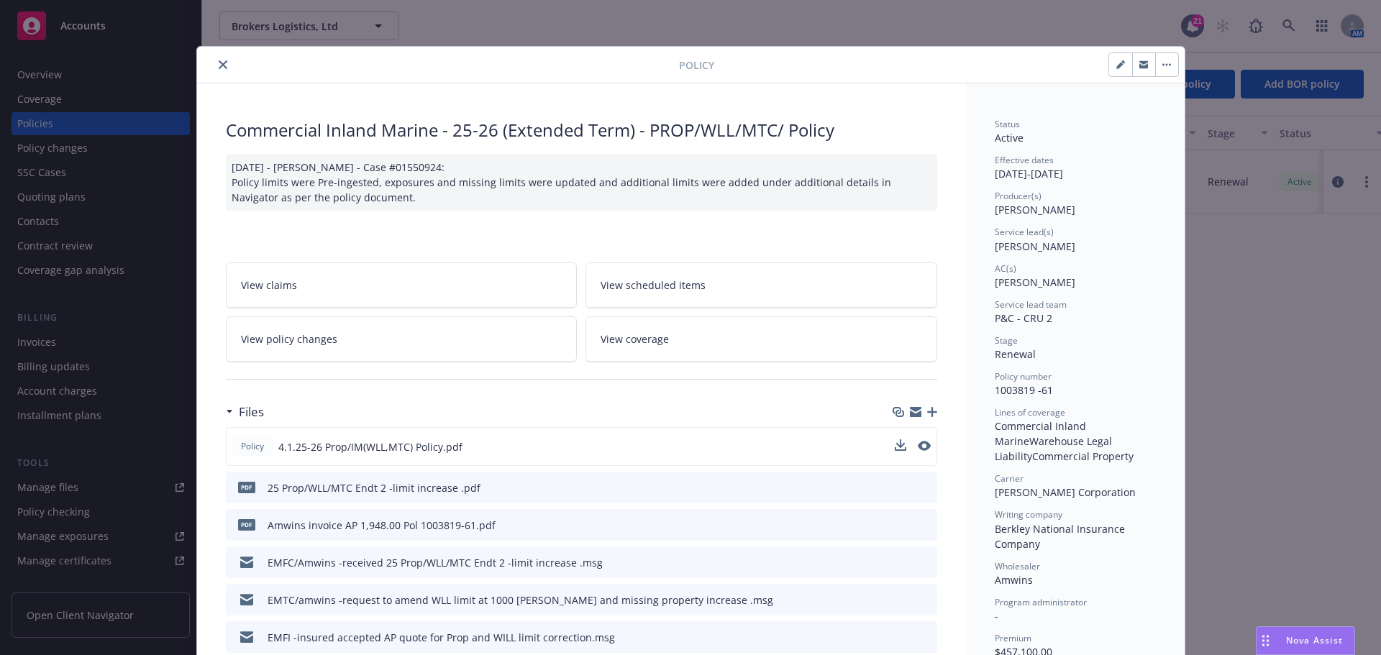
click at [896, 451] on button at bounding box center [901, 446] width 12 height 15
click at [893, 446] on icon "download file" at bounding box center [899, 446] width 12 height 12
click at [219, 62] on icon "close" at bounding box center [223, 64] width 9 height 9
